Goal: Task Accomplishment & Management: Manage account settings

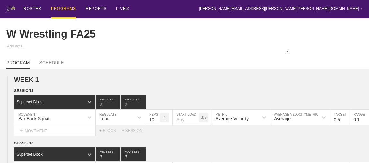
click at [57, 8] on div "PROGRAMS" at bounding box center [63, 9] width 25 height 18
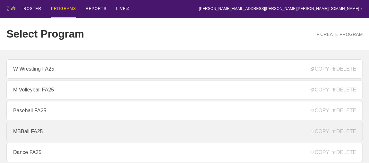
click at [30, 137] on link "MBBall FA25" at bounding box center [184, 131] width 356 height 19
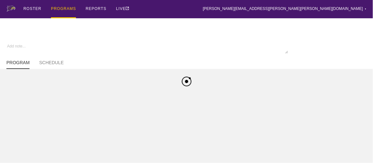
type textarea "x"
type input "MBBall FA25"
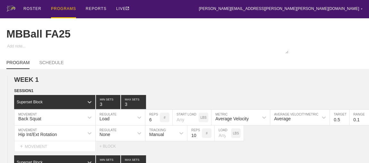
click at [58, 8] on div "PROGRAMS" at bounding box center [63, 9] width 25 height 18
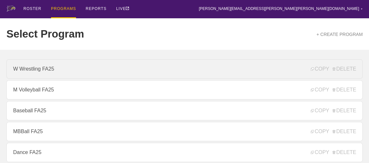
click at [48, 70] on link "W Wrestling FA25" at bounding box center [184, 68] width 356 height 19
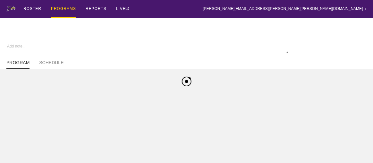
type textarea "x"
type input "W Wrestling FA25"
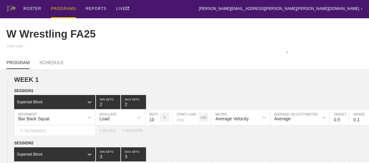
click at [71, 8] on div "PROGRAMS" at bounding box center [63, 9] width 25 height 18
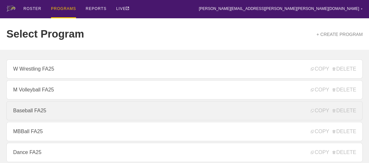
scroll to position [87, 0]
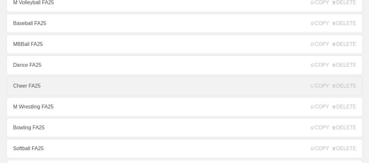
click at [26, 86] on link "Cheer FA25" at bounding box center [184, 85] width 356 height 19
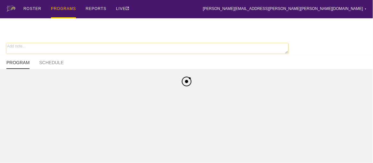
type textarea "x"
type input "Cheer FA25"
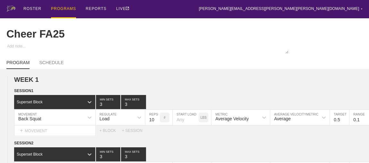
click at [56, 10] on div "PROGRAMS" at bounding box center [63, 9] width 25 height 18
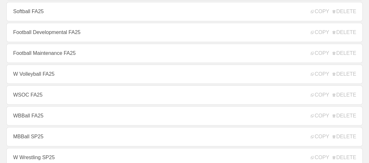
scroll to position [233, 0]
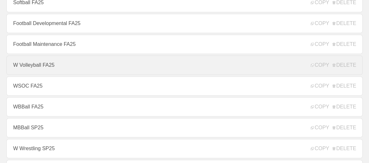
click at [35, 69] on link "W Volleyball FA25" at bounding box center [184, 64] width 356 height 19
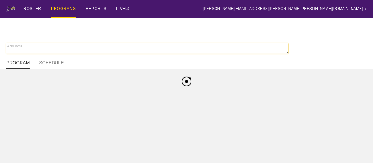
type textarea "x"
type input "W Volleyball FA25"
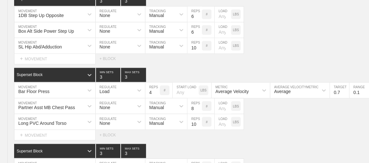
scroll to position [5466, 0]
